Goal: Find specific page/section: Find specific page/section

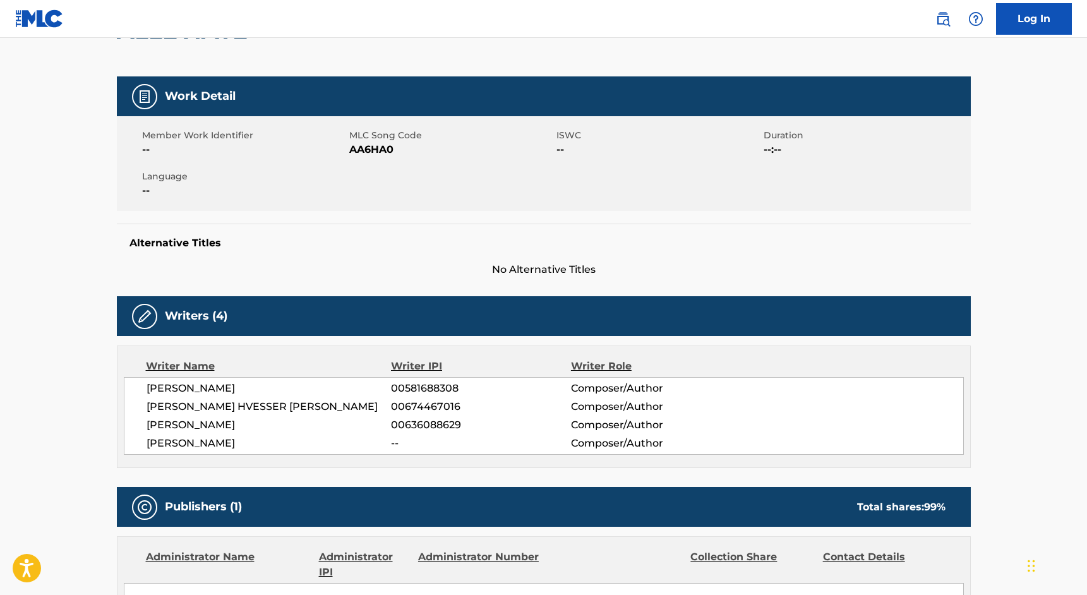
scroll to position [151, 0]
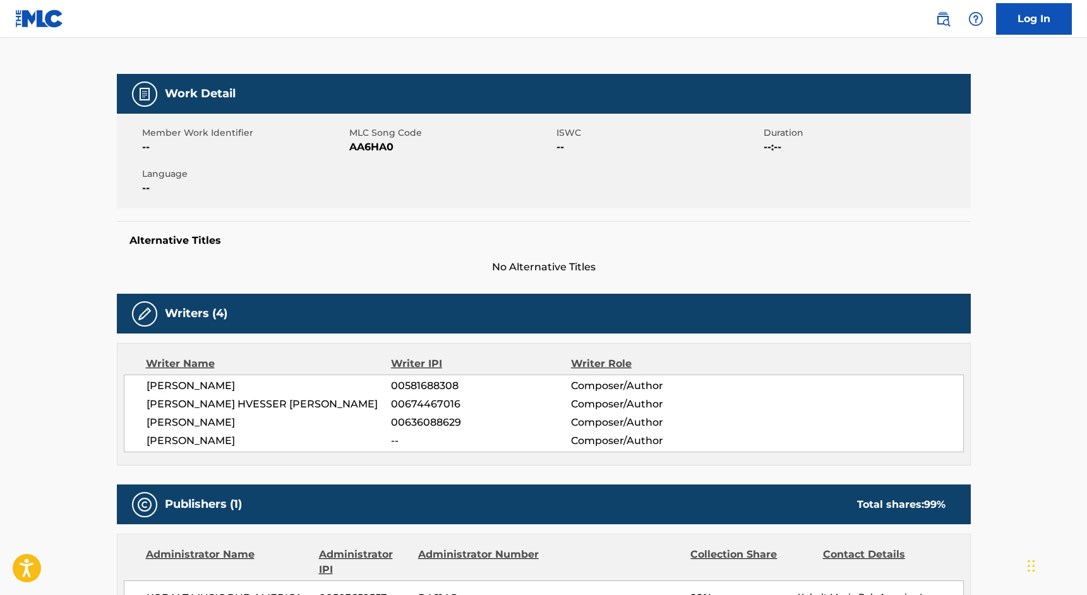
click at [106, 288] on div "Copy work link ALLEVIATE Work Detail Member Work Identifier -- MLC Song Code AA…" at bounding box center [544, 573] width 885 height 1310
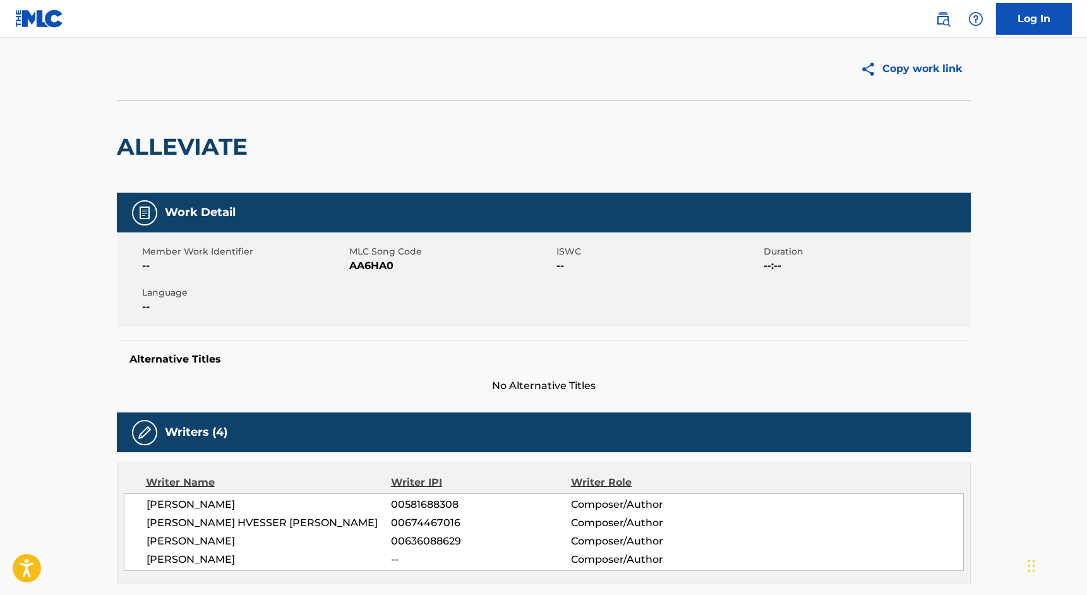
scroll to position [0, 0]
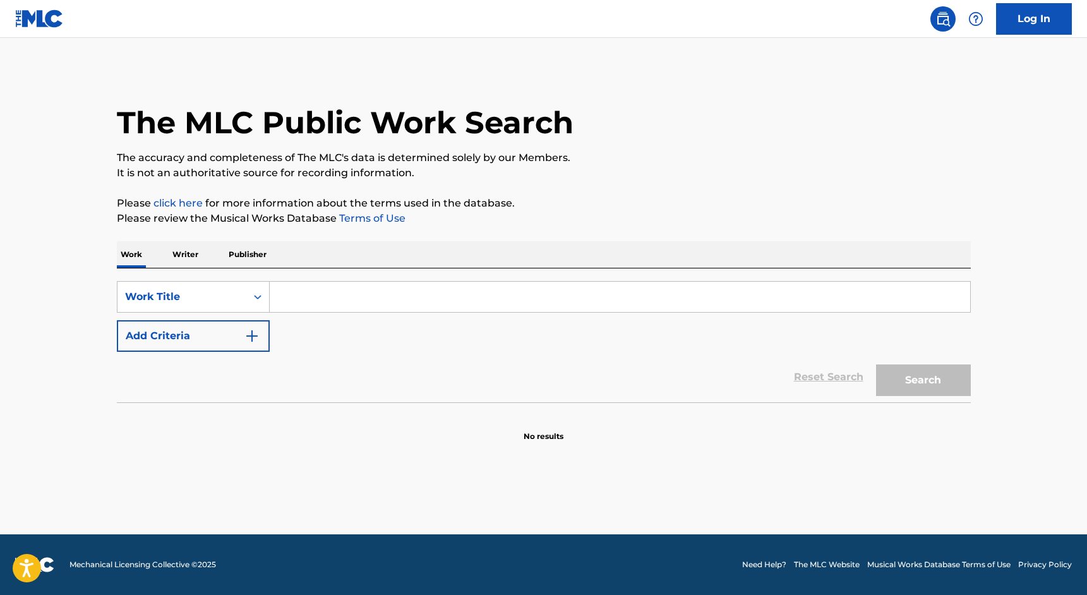
click at [336, 301] on input "Search Form" at bounding box center [620, 297] width 701 height 30
type input "teddy picker"
click at [40, 332] on main "The MLC Public Work Search The accuracy and completeness of The MLC's data is d…" at bounding box center [543, 286] width 1087 height 497
click at [942, 365] on button "Search" at bounding box center [923, 381] width 95 height 32
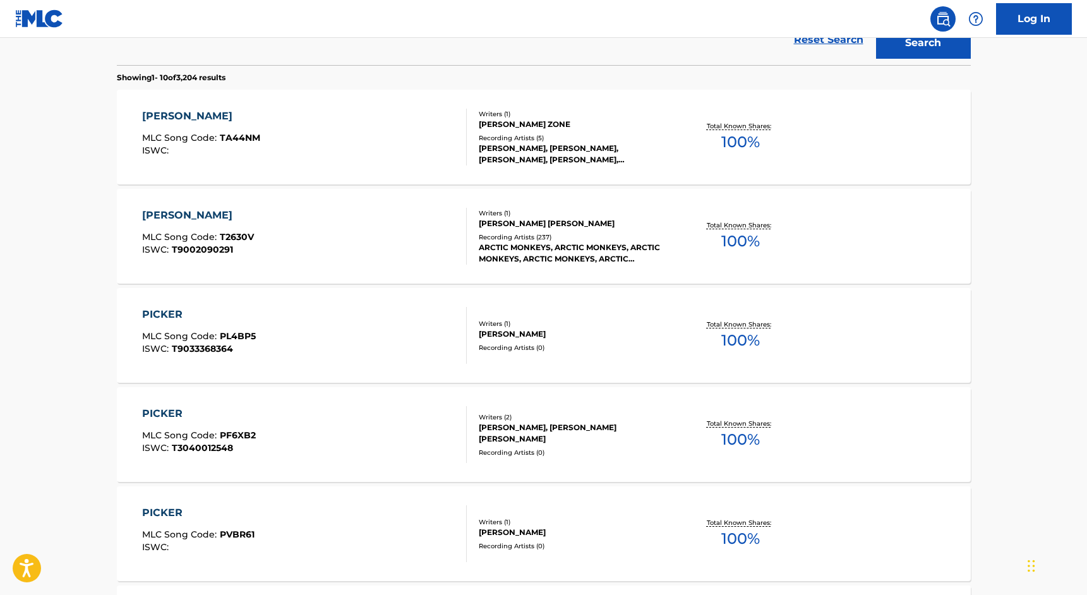
scroll to position [435, 0]
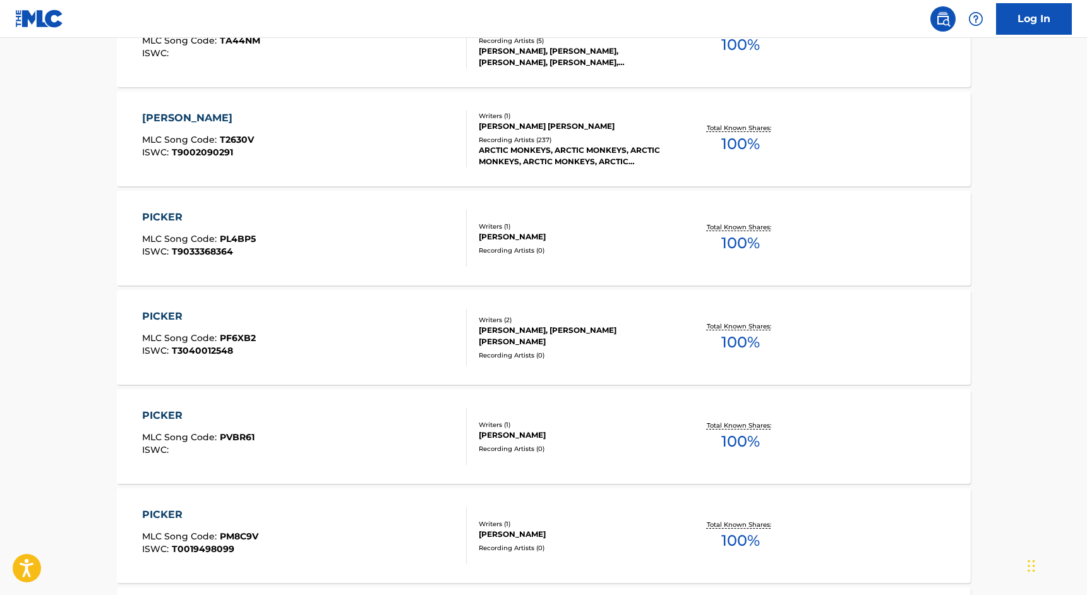
click at [379, 126] on div "TEDDY PICKER MLC Song Code : T2630V ISWC : T9002090291" at bounding box center [304, 139] width 325 height 57
